Goal: Task Accomplishment & Management: Complete application form

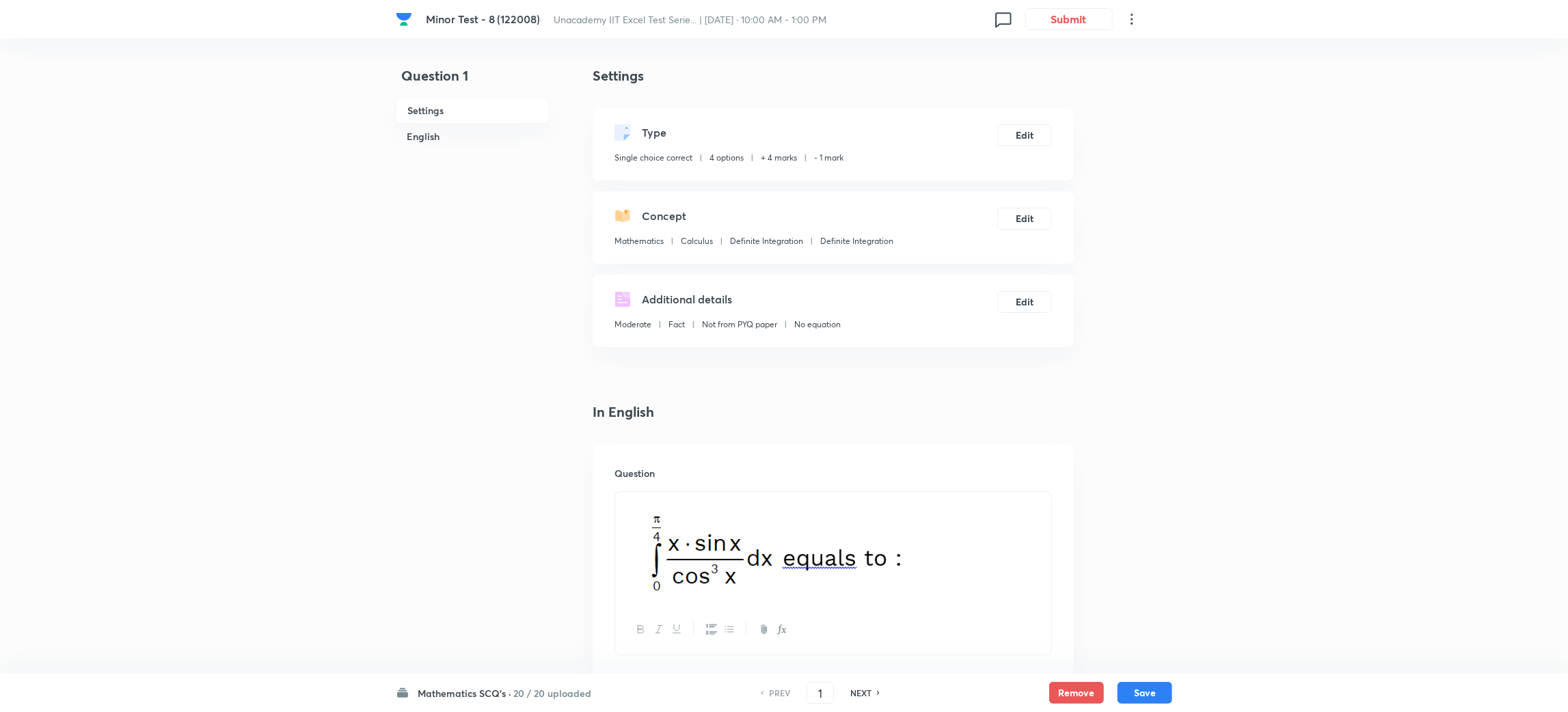
click at [858, 692] on h6 "NEXT" at bounding box center [861, 693] width 22 height 12
type input "2"
checkbox input "false"
checkbox input "true"
click at [858, 692] on h6 "NEXT" at bounding box center [861, 693] width 22 height 12
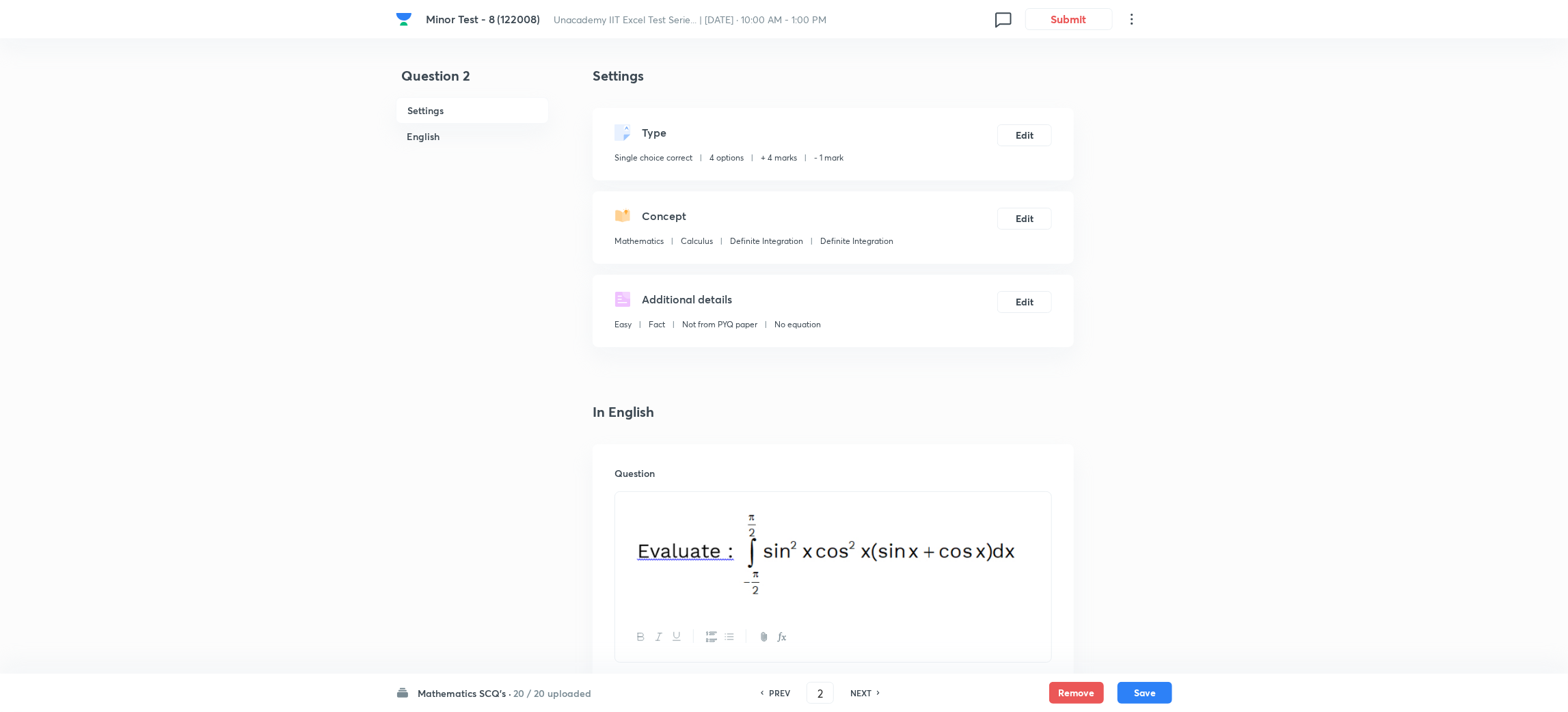
type input "3"
checkbox input "false"
checkbox input "true"
click at [858, 692] on h6 "NEXT" at bounding box center [861, 693] width 22 height 12
type input "4"
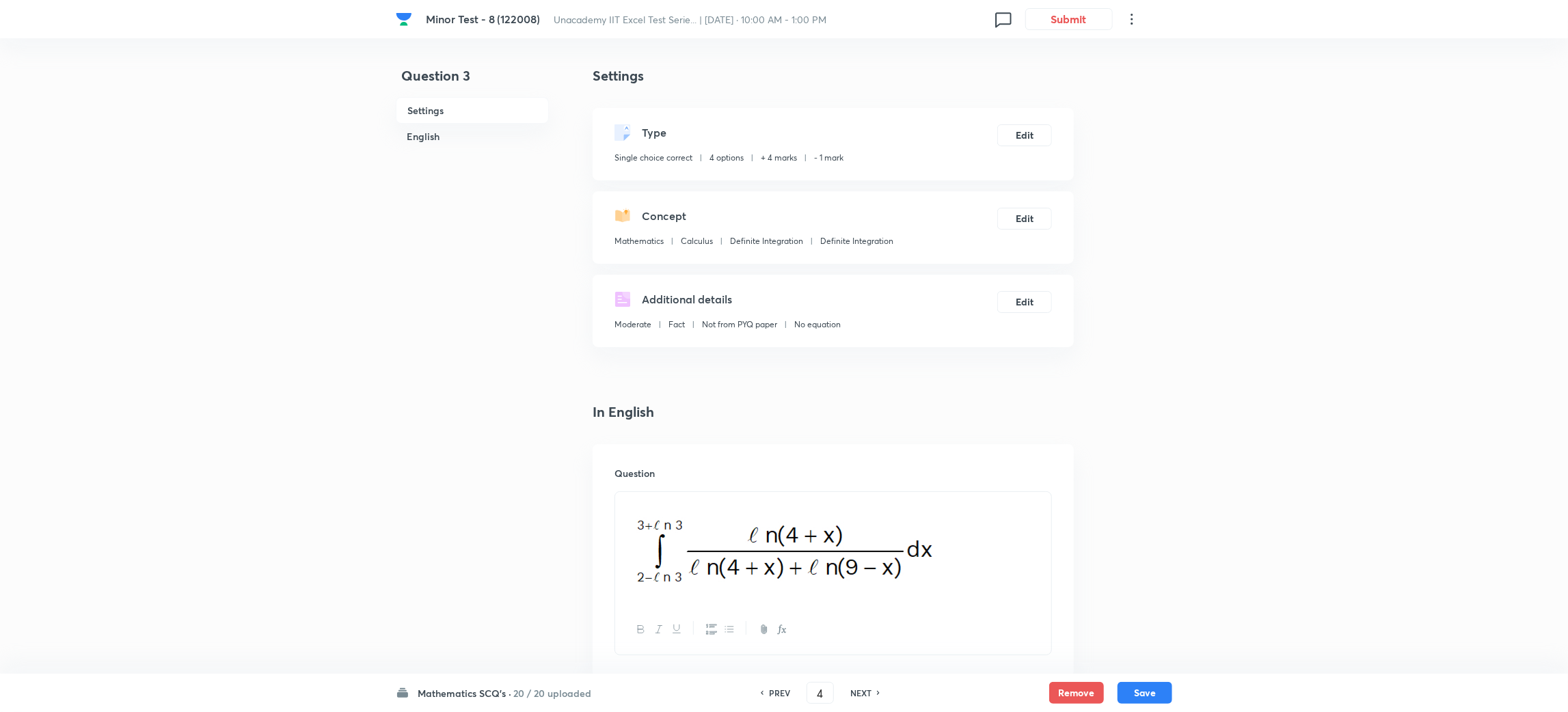
checkbox input "false"
checkbox input "true"
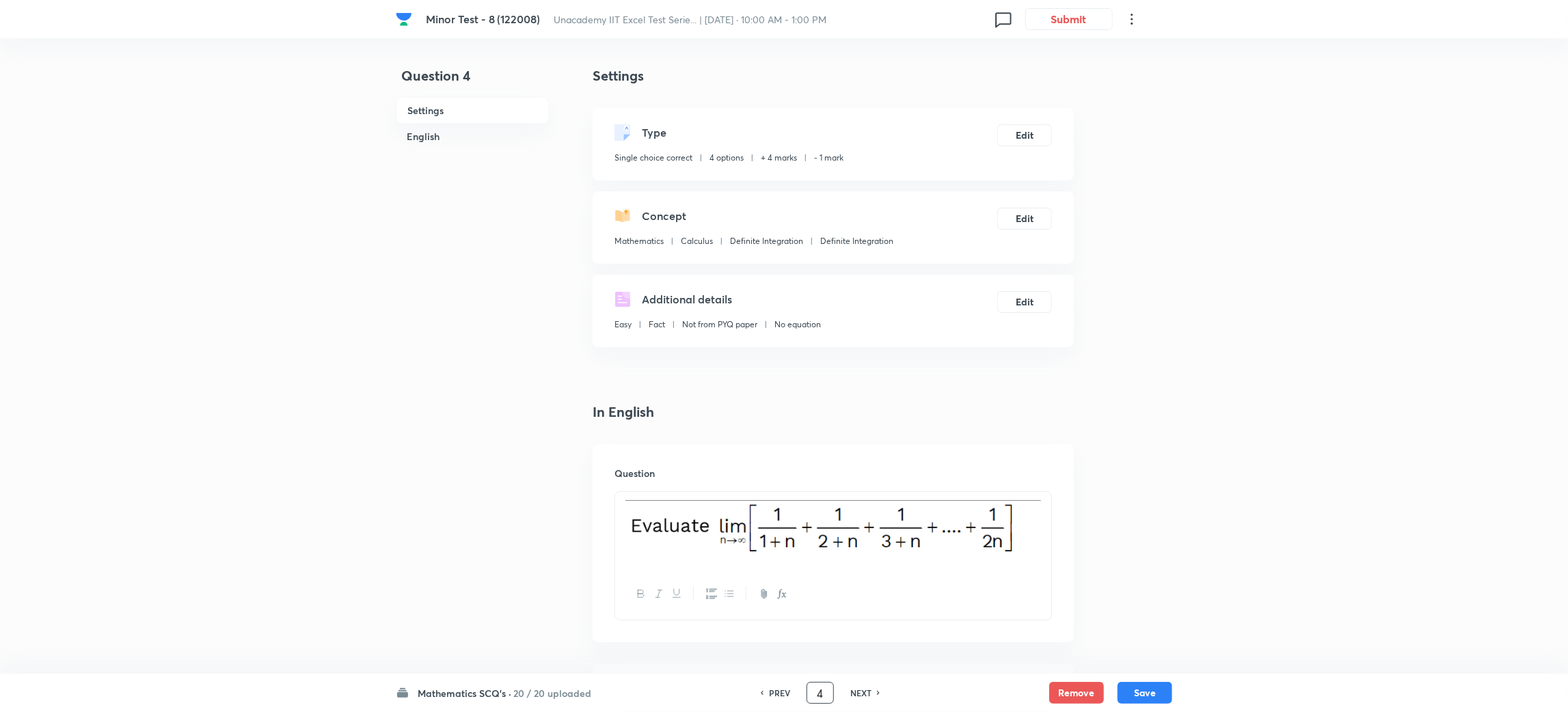
drag, startPoint x: 822, startPoint y: 692, endPoint x: 700, endPoint y: 735, distance: 129.4
type input "51"
checkbox input "true"
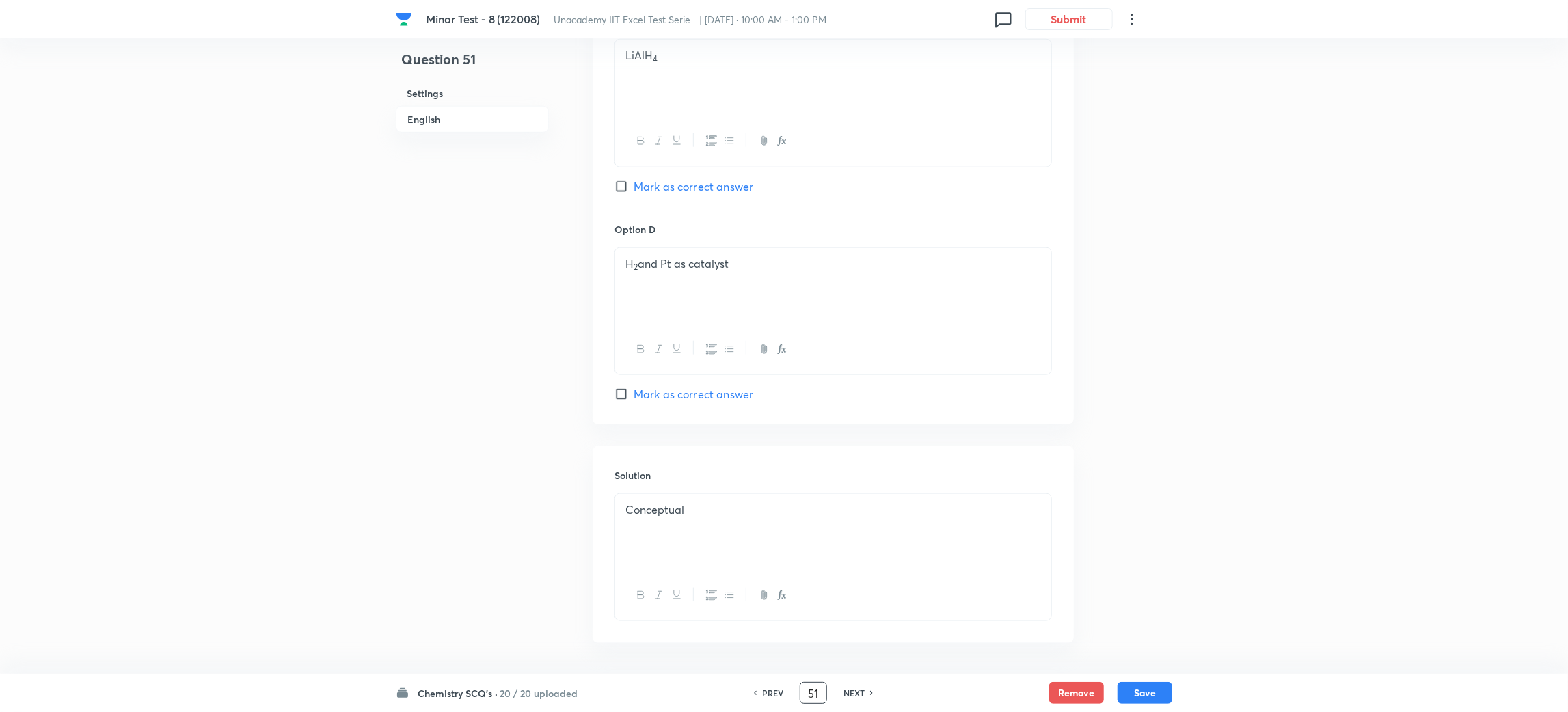
scroll to position [1140, 0]
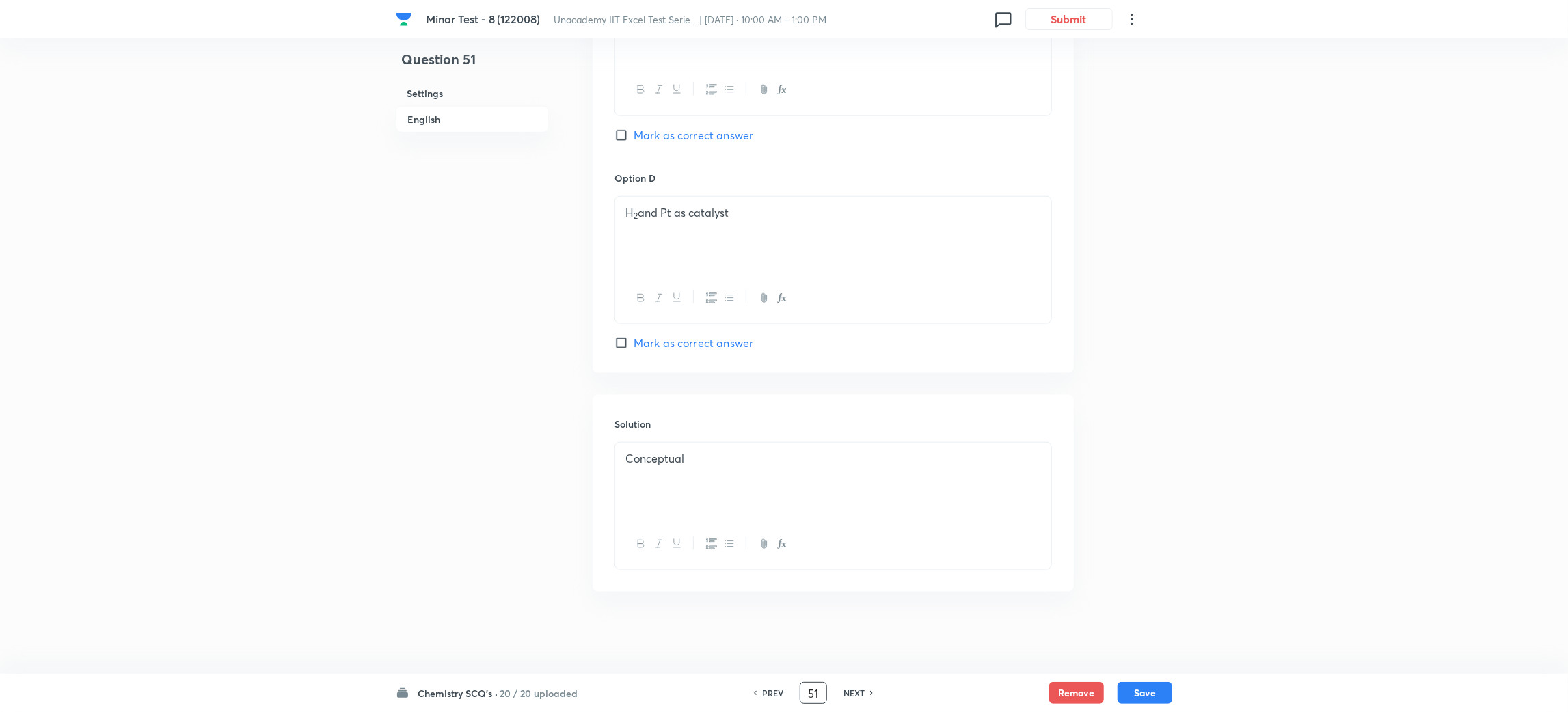
click at [855, 694] on h6 "NEXT" at bounding box center [854, 693] width 22 height 12
type input "52"
checkbox input "true"
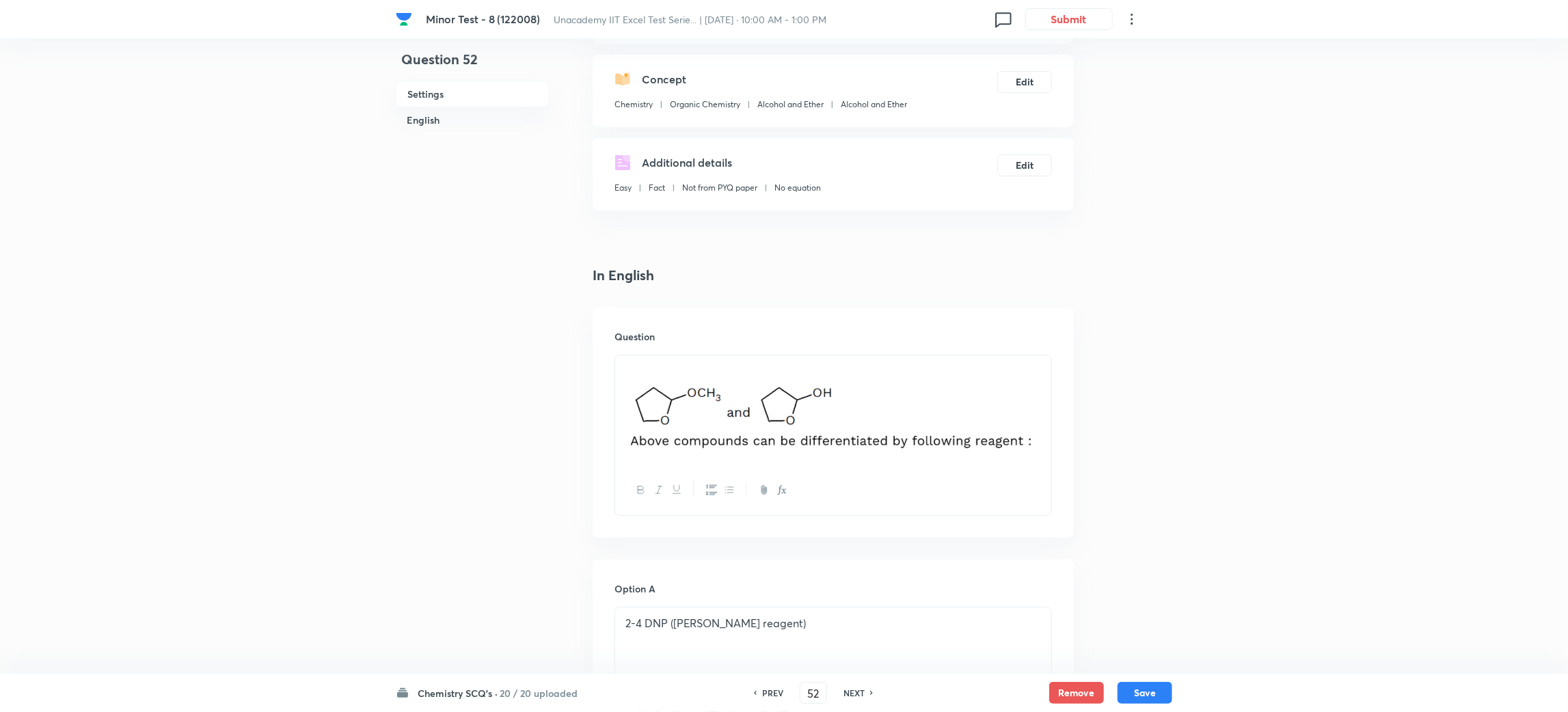
scroll to position [155, 0]
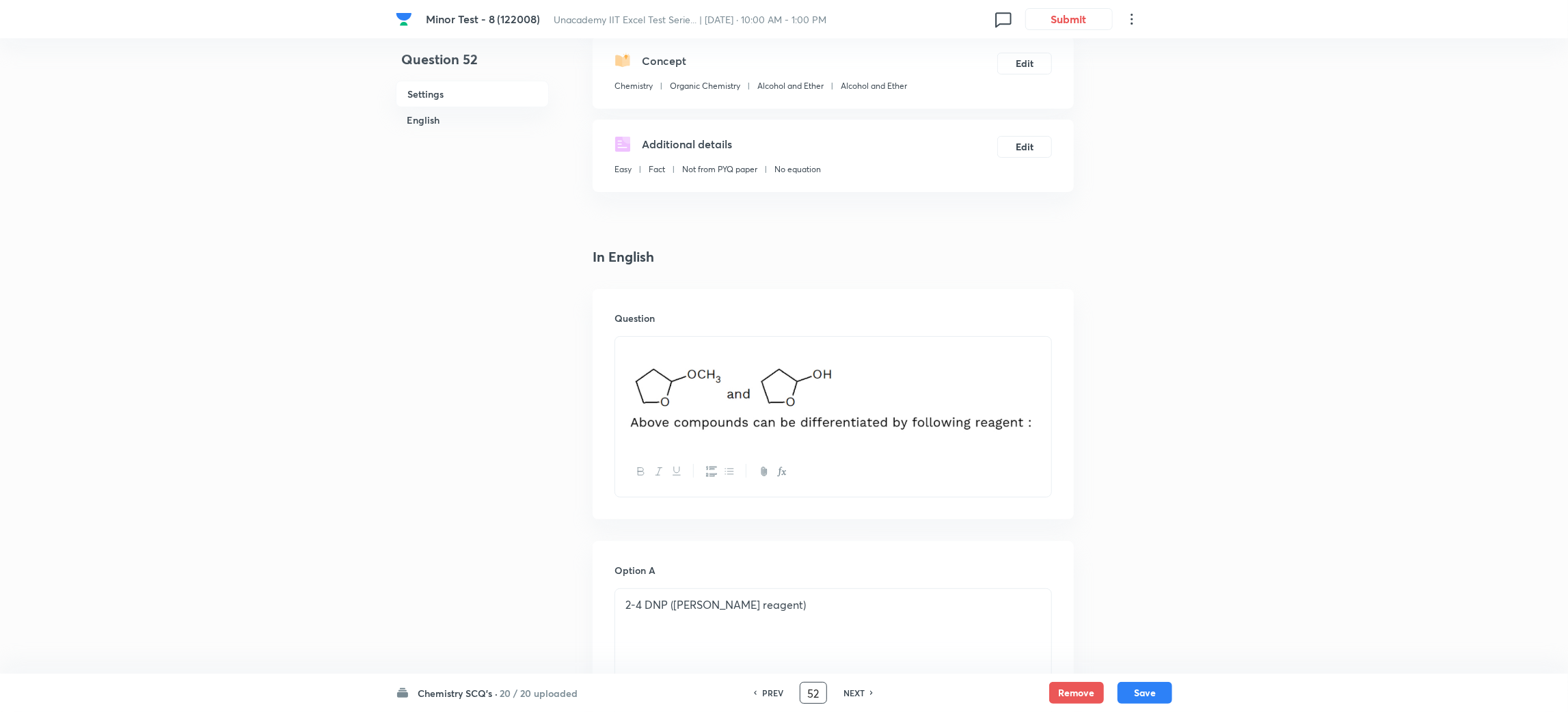
drag, startPoint x: 822, startPoint y: 693, endPoint x: 695, endPoint y: 720, distance: 129.8
type input "75"
